Goal: Task Accomplishment & Management: Use online tool/utility

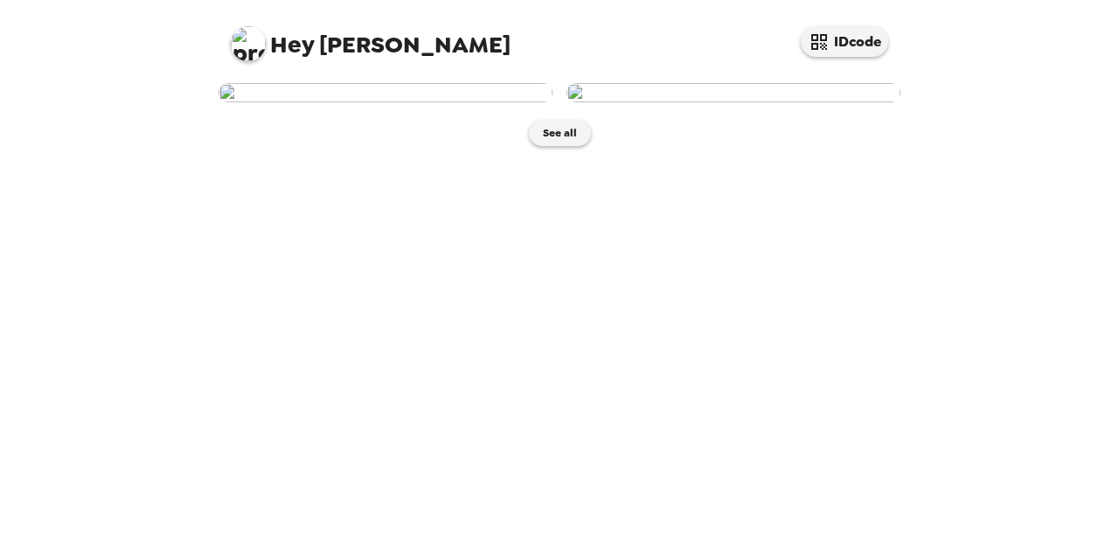
click at [380, 102] on img at bounding box center [386, 92] width 334 height 19
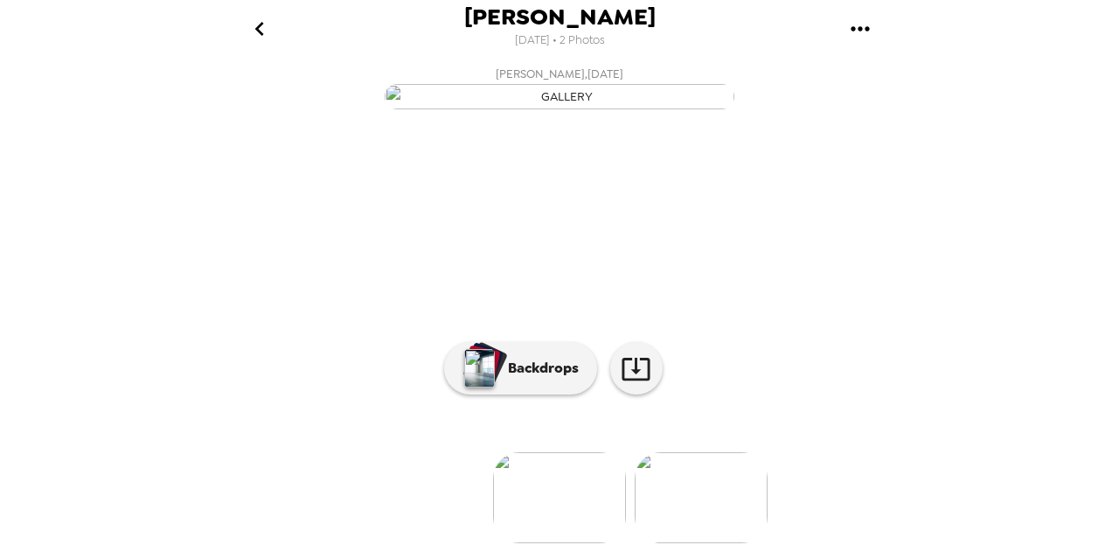
scroll to position [205, 0]
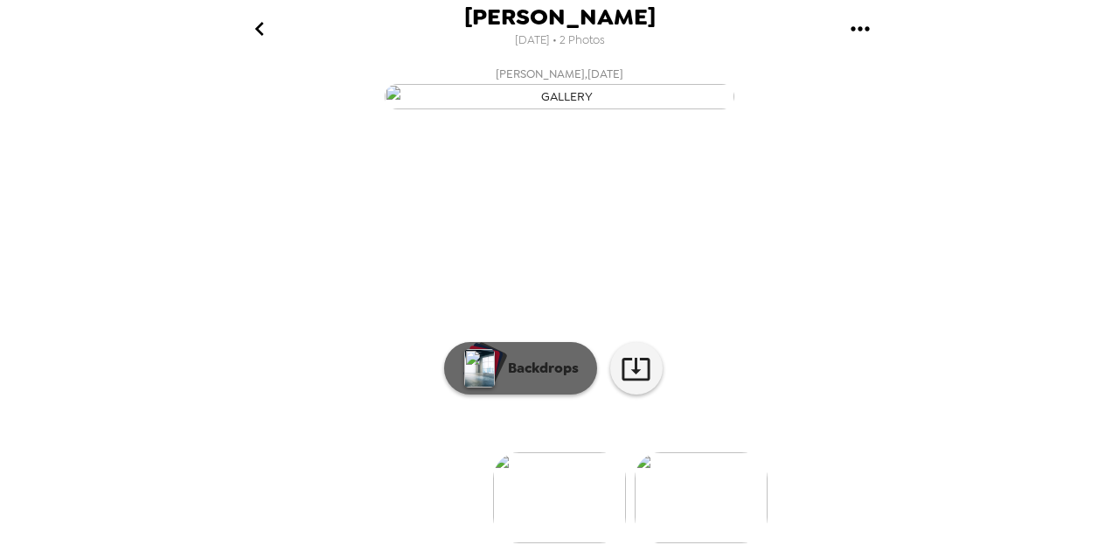
click at [534, 375] on button "Backdrops" at bounding box center [520, 368] width 153 height 52
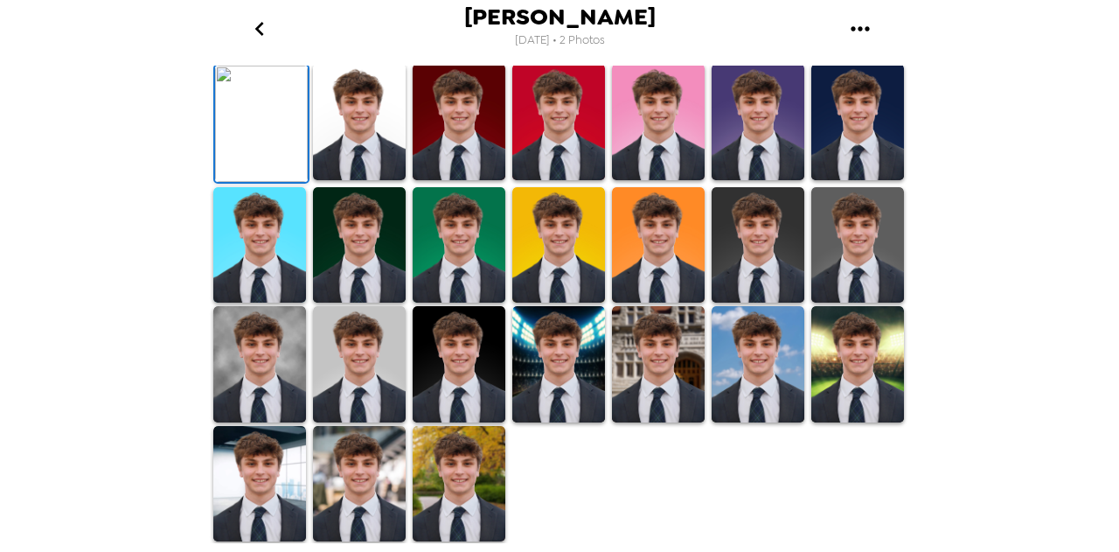
scroll to position [498, 0]
click at [242, 366] on img at bounding box center [259, 364] width 93 height 116
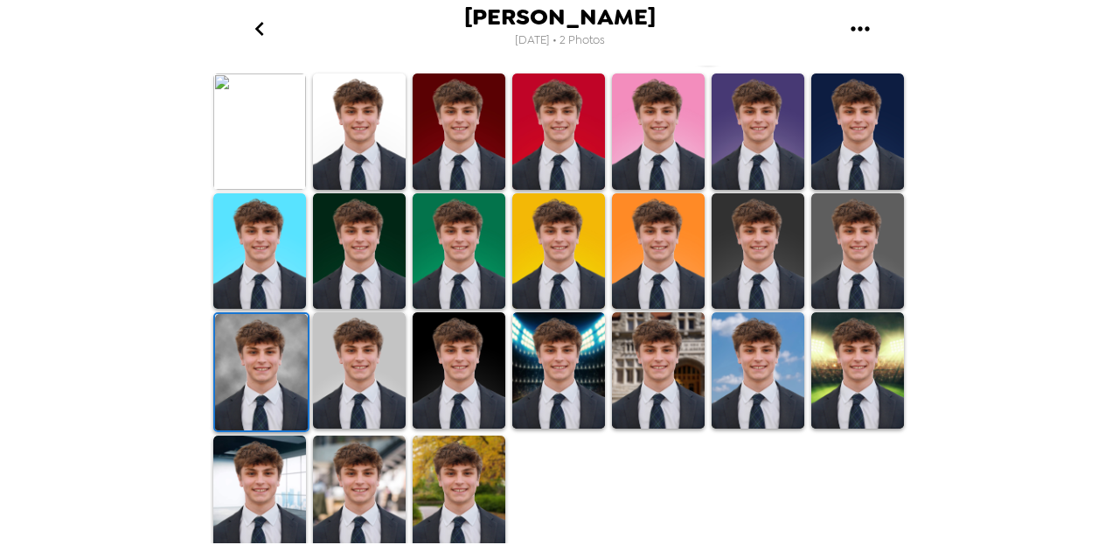
scroll to position [0, 0]
